Goal: Complete application form

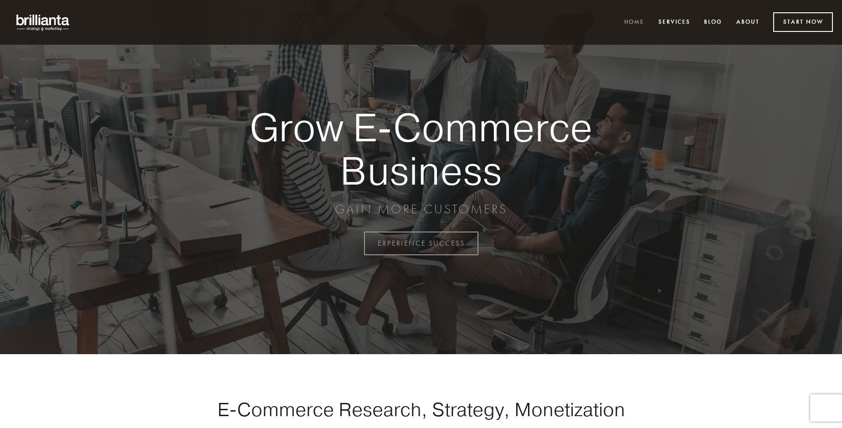
scroll to position [2389, 0]
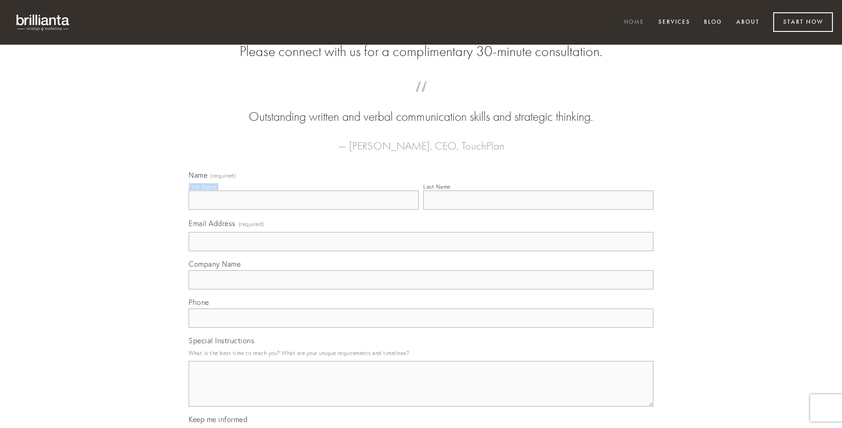
type input "[PERSON_NAME]"
click at [538, 210] on input "Last Name" at bounding box center [538, 200] width 230 height 19
type input "[PERSON_NAME]"
click at [421, 251] on input "Email Address (required)" at bounding box center [421, 241] width 465 height 19
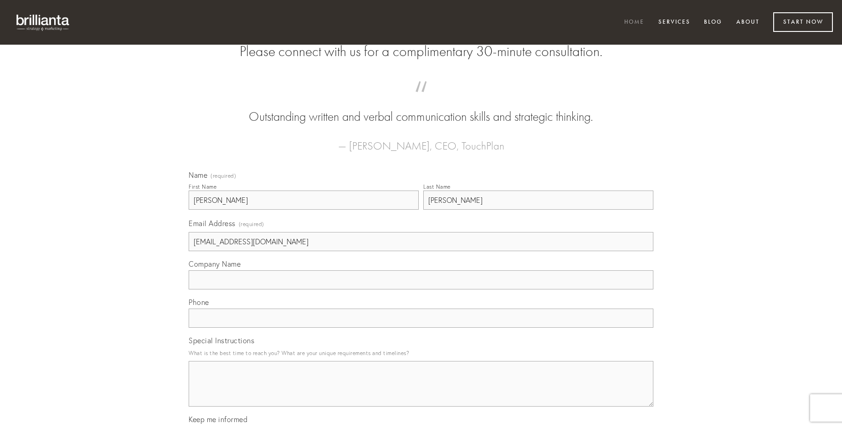
type input "[EMAIL_ADDRESS][DOMAIN_NAME]"
click at [421, 289] on input "Company Name" at bounding box center [421, 279] width 465 height 19
type input "vilicus"
click at [421, 328] on input "text" at bounding box center [421, 318] width 465 height 19
click at [421, 392] on textarea "Special Instructions" at bounding box center [421, 384] width 465 height 46
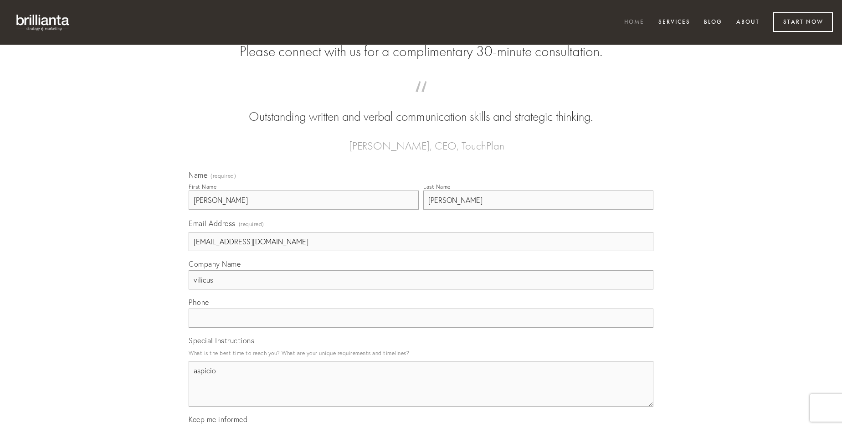
type textarea "aspicio"
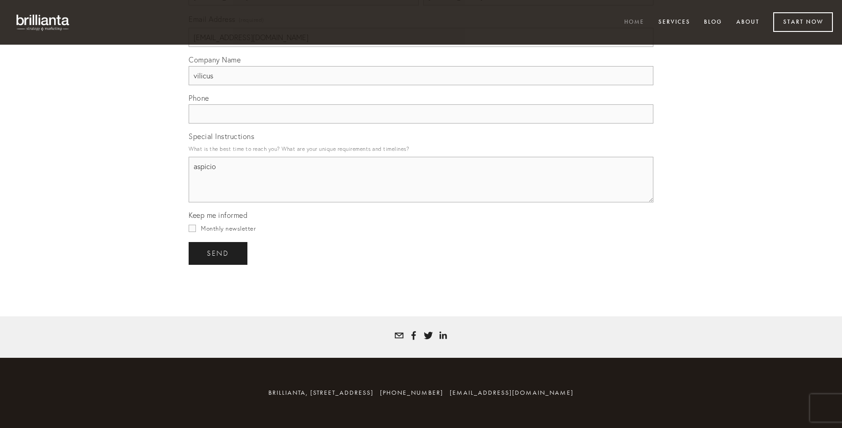
click at [219, 253] on span "send" at bounding box center [218, 253] width 22 height 8
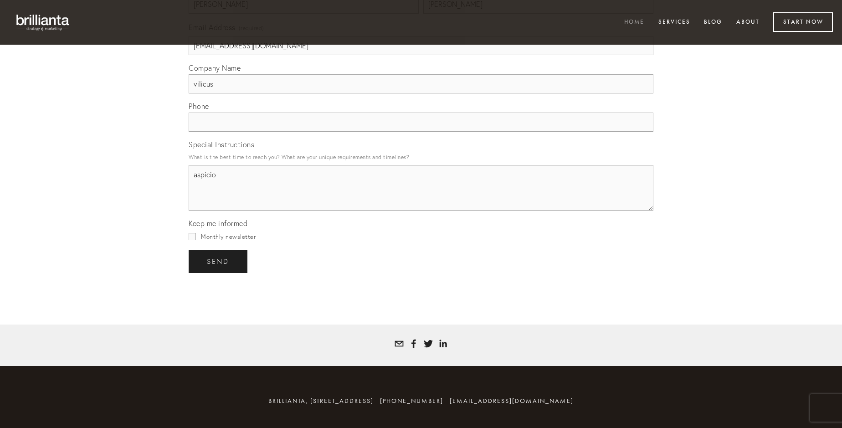
scroll to position [2362, 0]
